Goal: Transaction & Acquisition: Download file/media

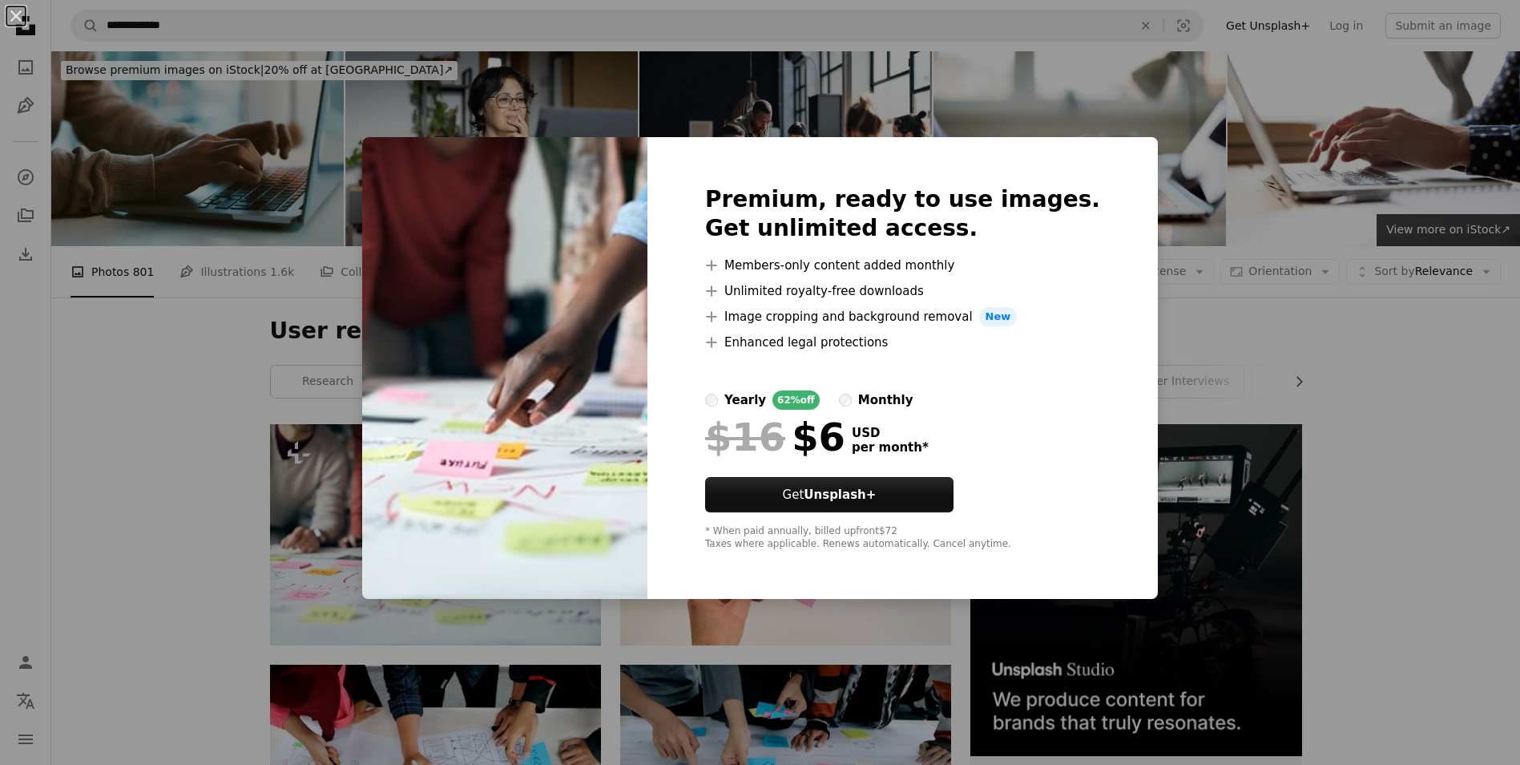
scroll to position [240, 0]
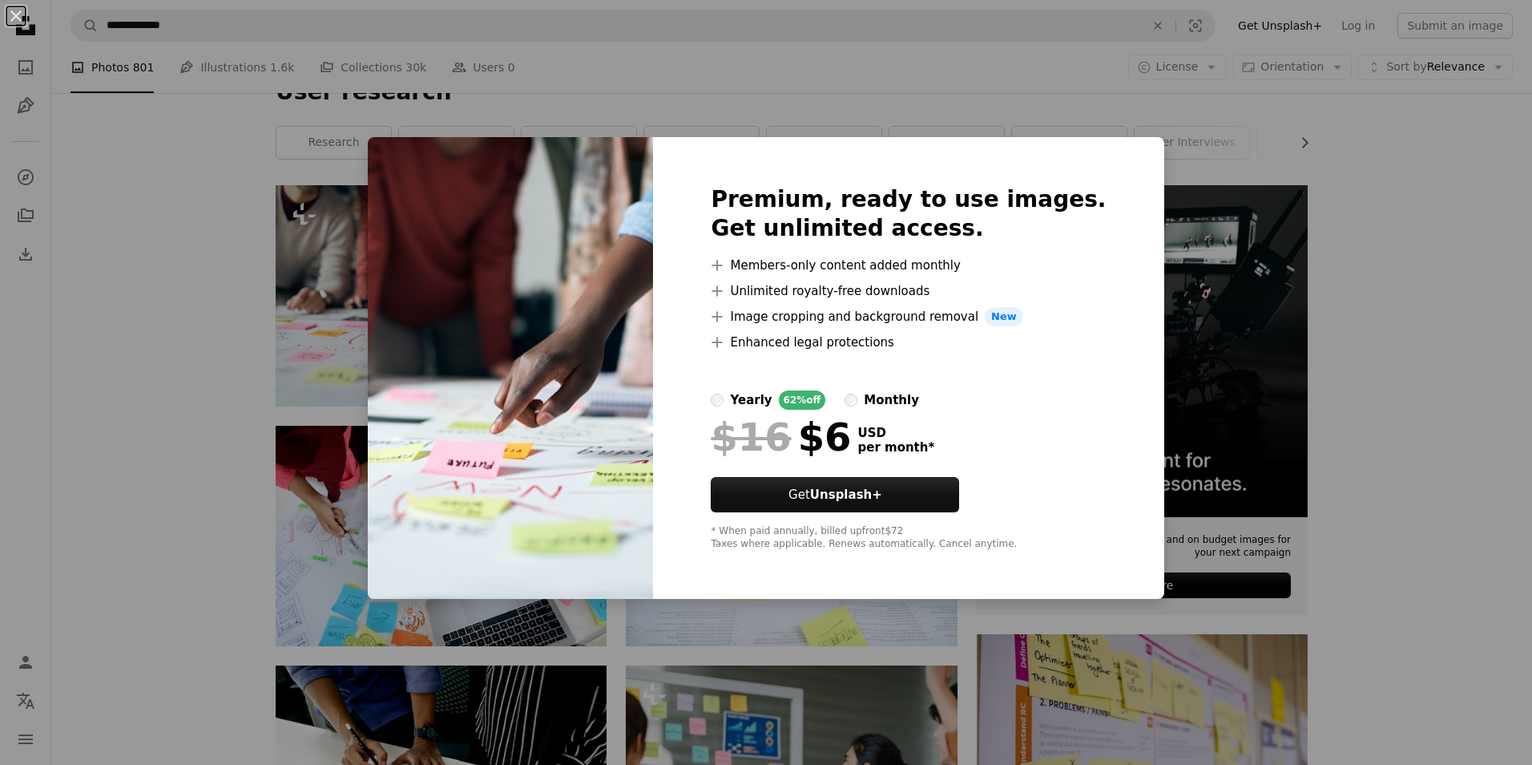
click at [1347, 434] on div "An X shape Premium, ready to use images. Get unlimited access. A plus sign Memb…" at bounding box center [766, 382] width 1532 height 765
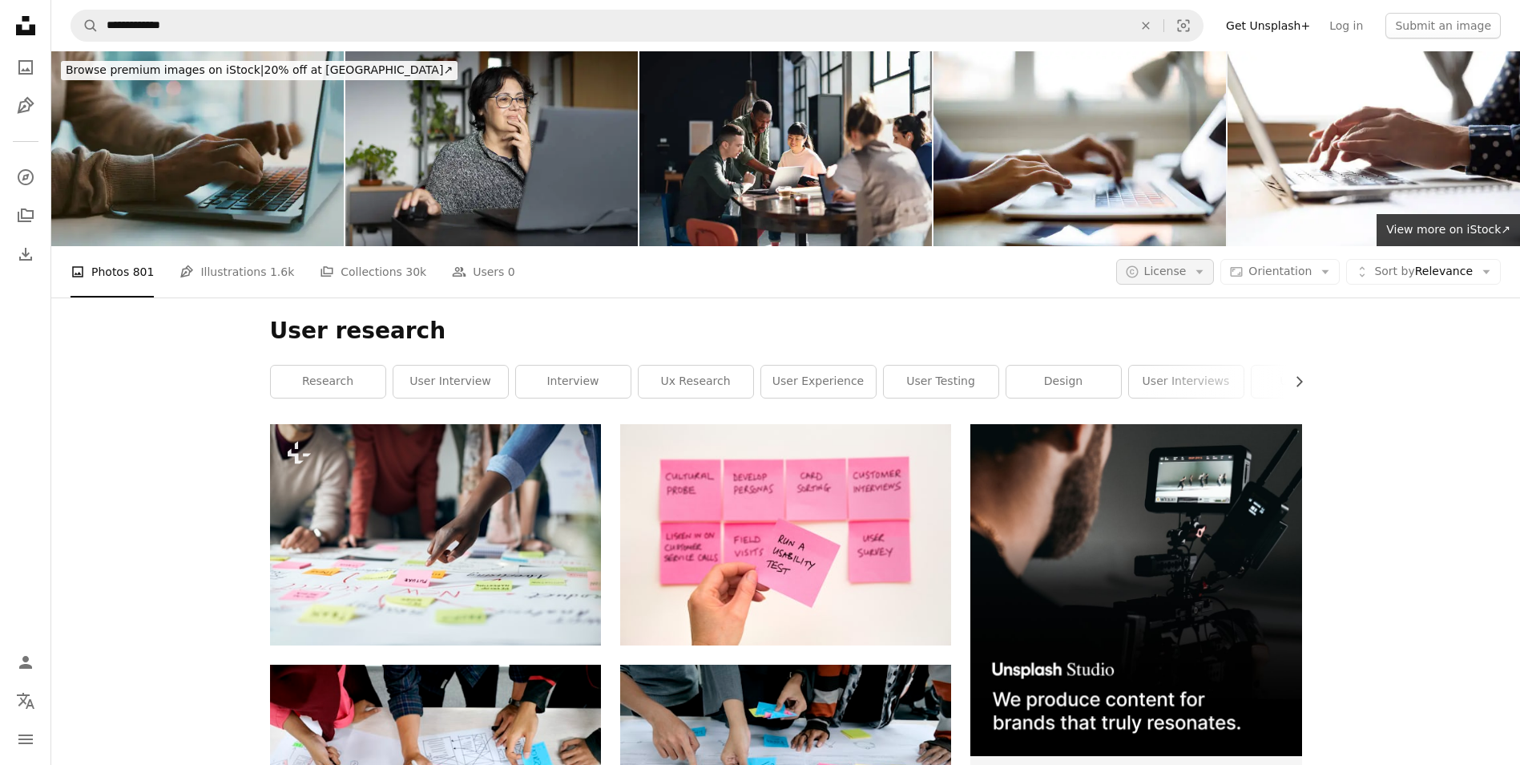
click at [1207, 277] on icon "Arrow down" at bounding box center [1200, 271] width 14 height 14
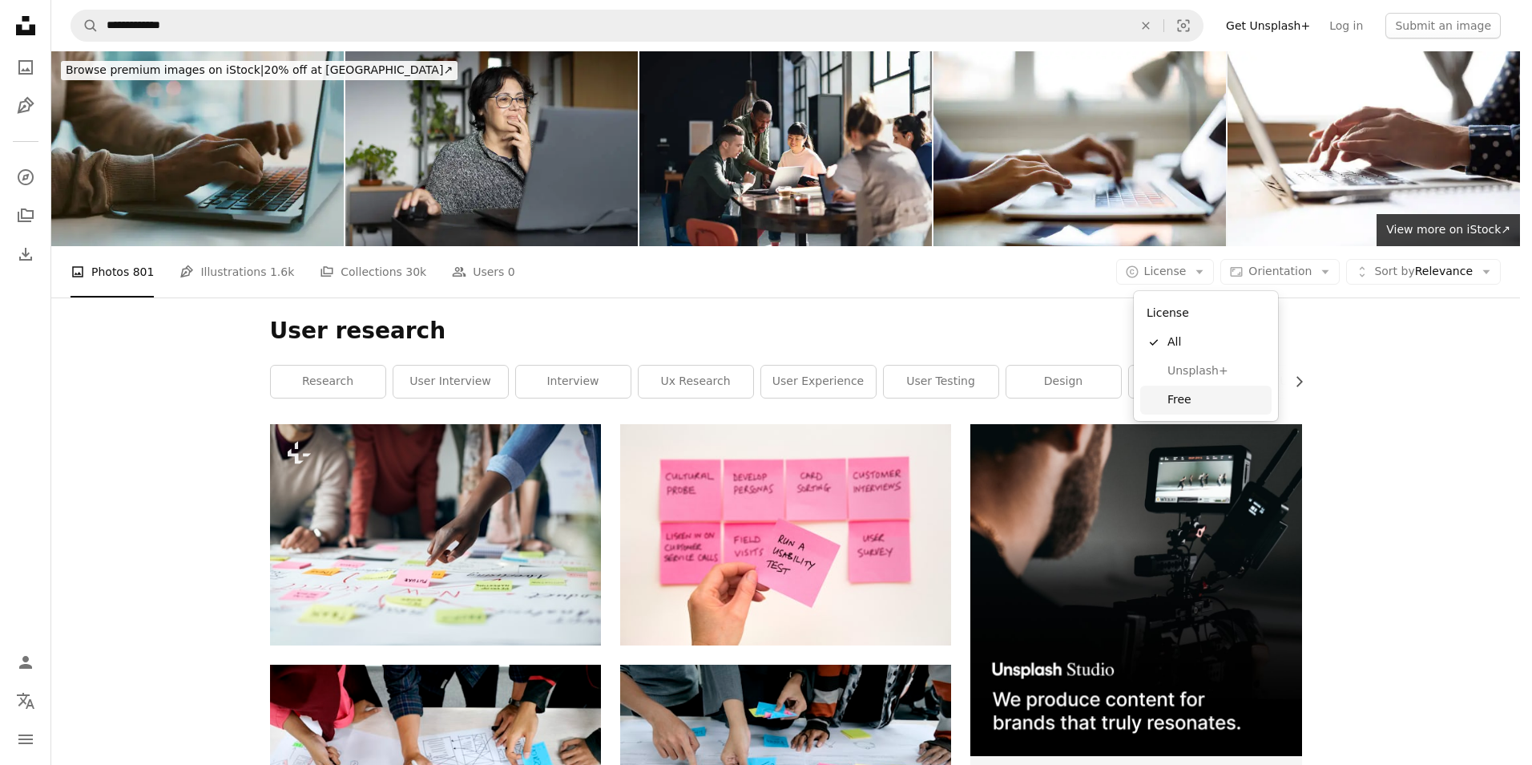
click at [1181, 396] on span "Free" at bounding box center [1217, 400] width 98 height 16
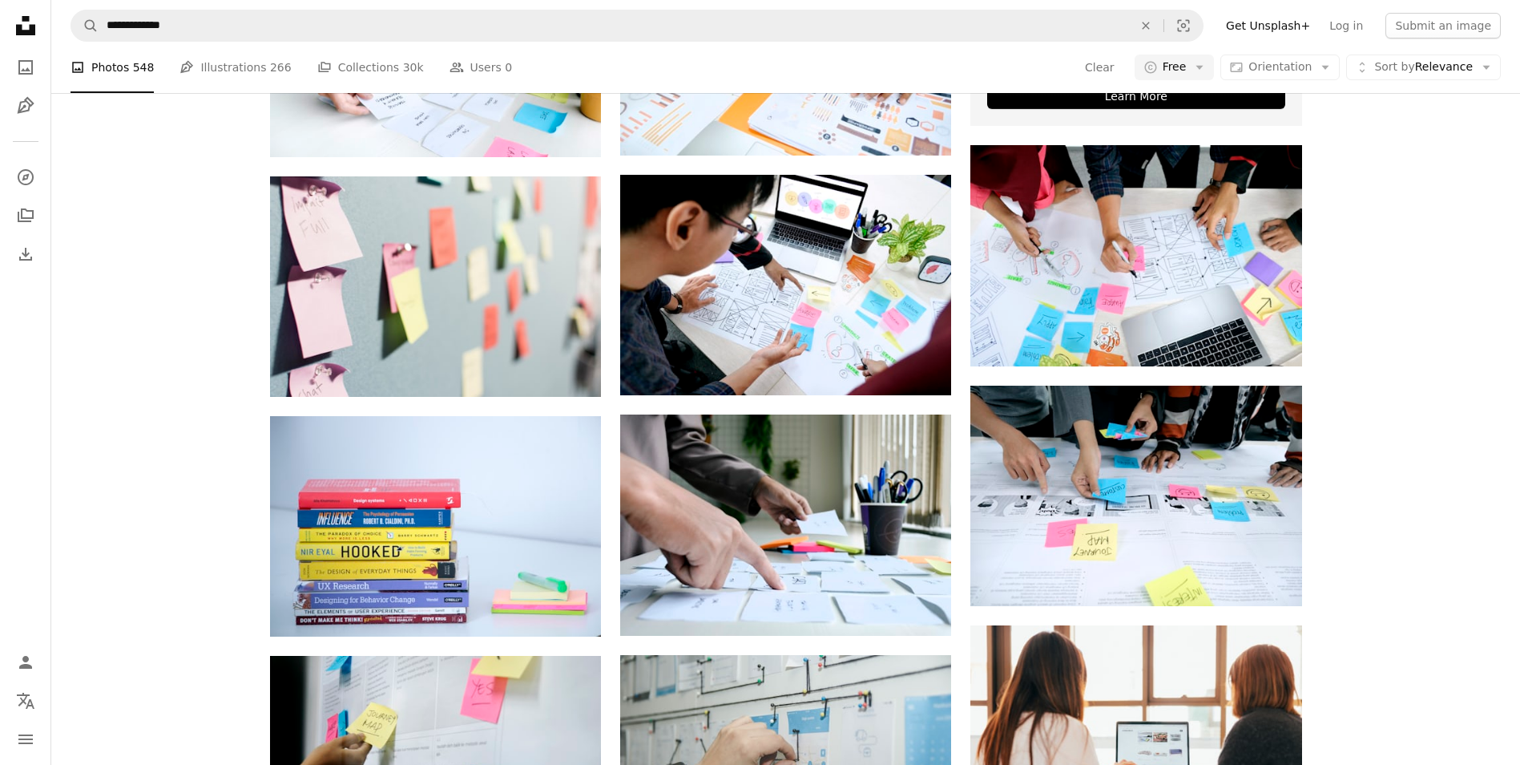
scroll to position [721, 0]
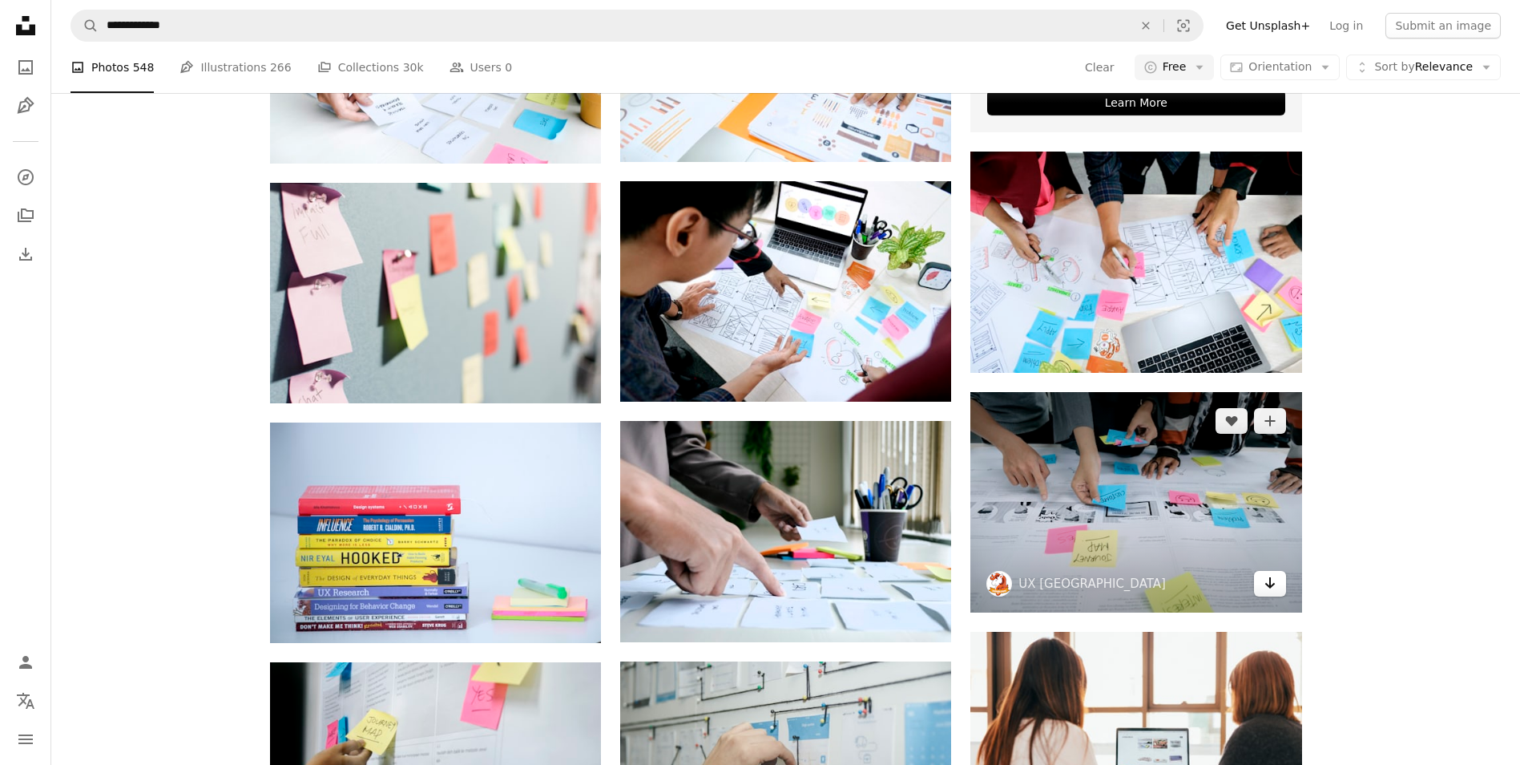
click at [1274, 583] on icon "Download" at bounding box center [1270, 582] width 10 height 11
